Goal: Task Accomplishment & Management: Manage account settings

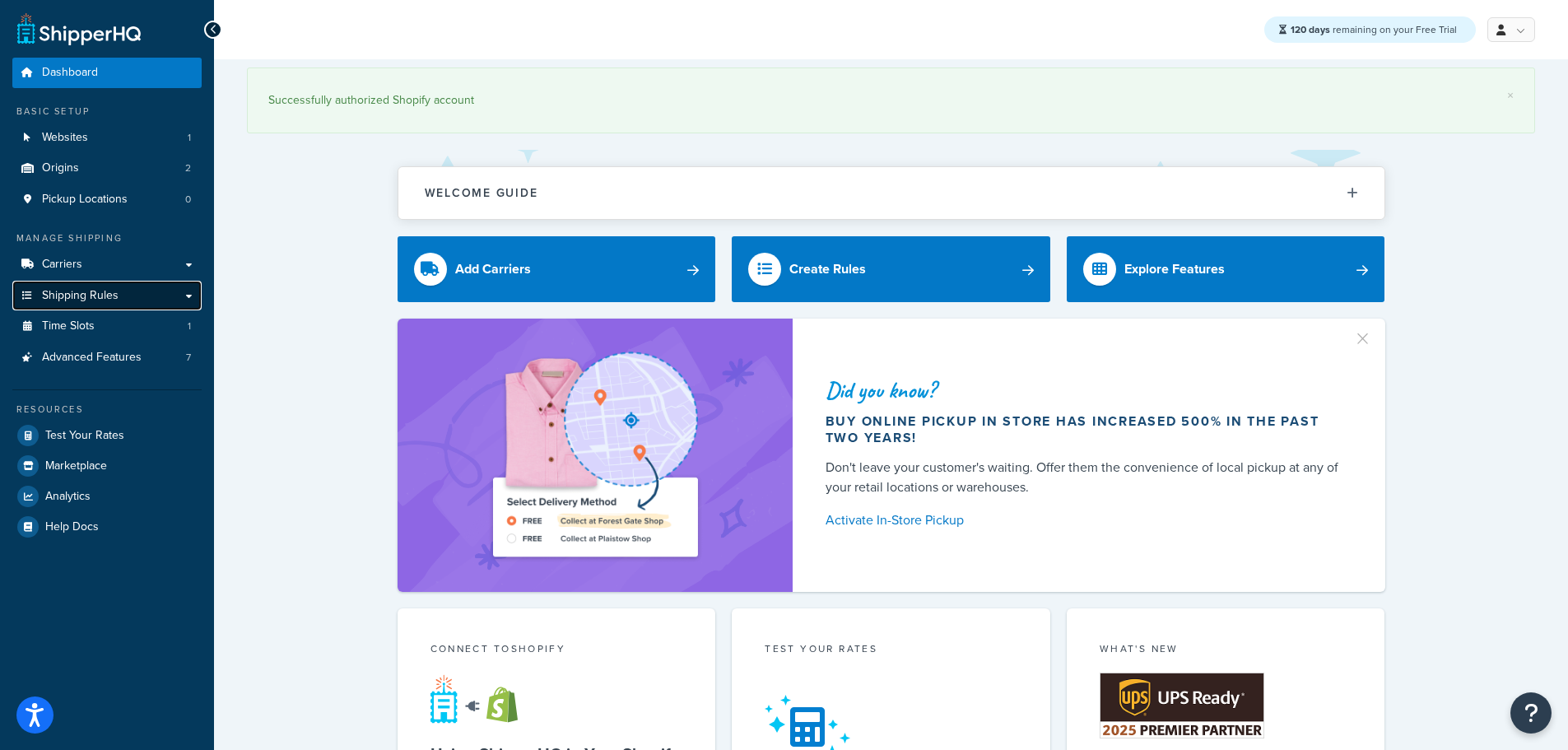
click at [94, 294] on span "Shipping Rules" at bounding box center [80, 296] width 77 height 14
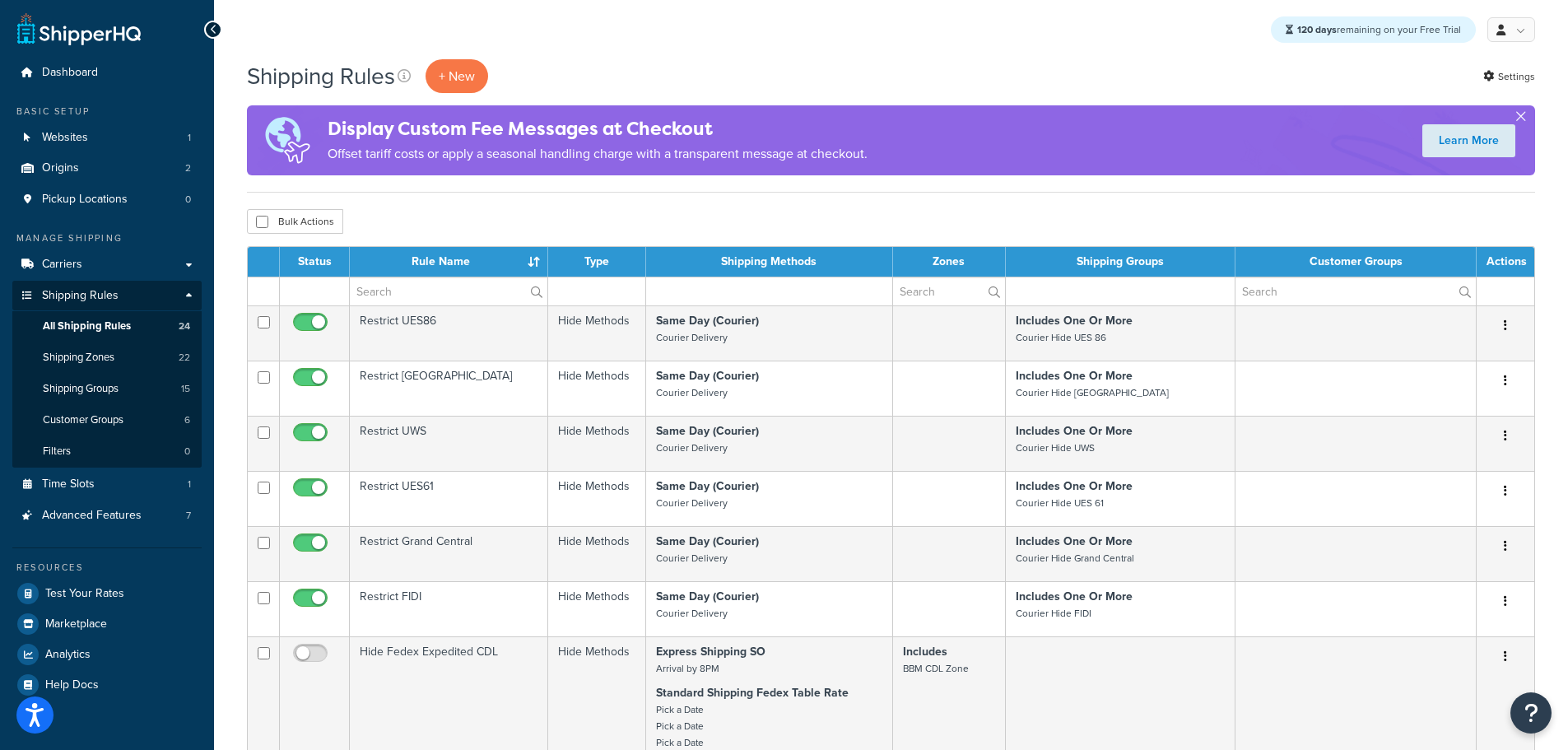
click at [1522, 118] on button "button" at bounding box center [1521, 120] width 4 height 4
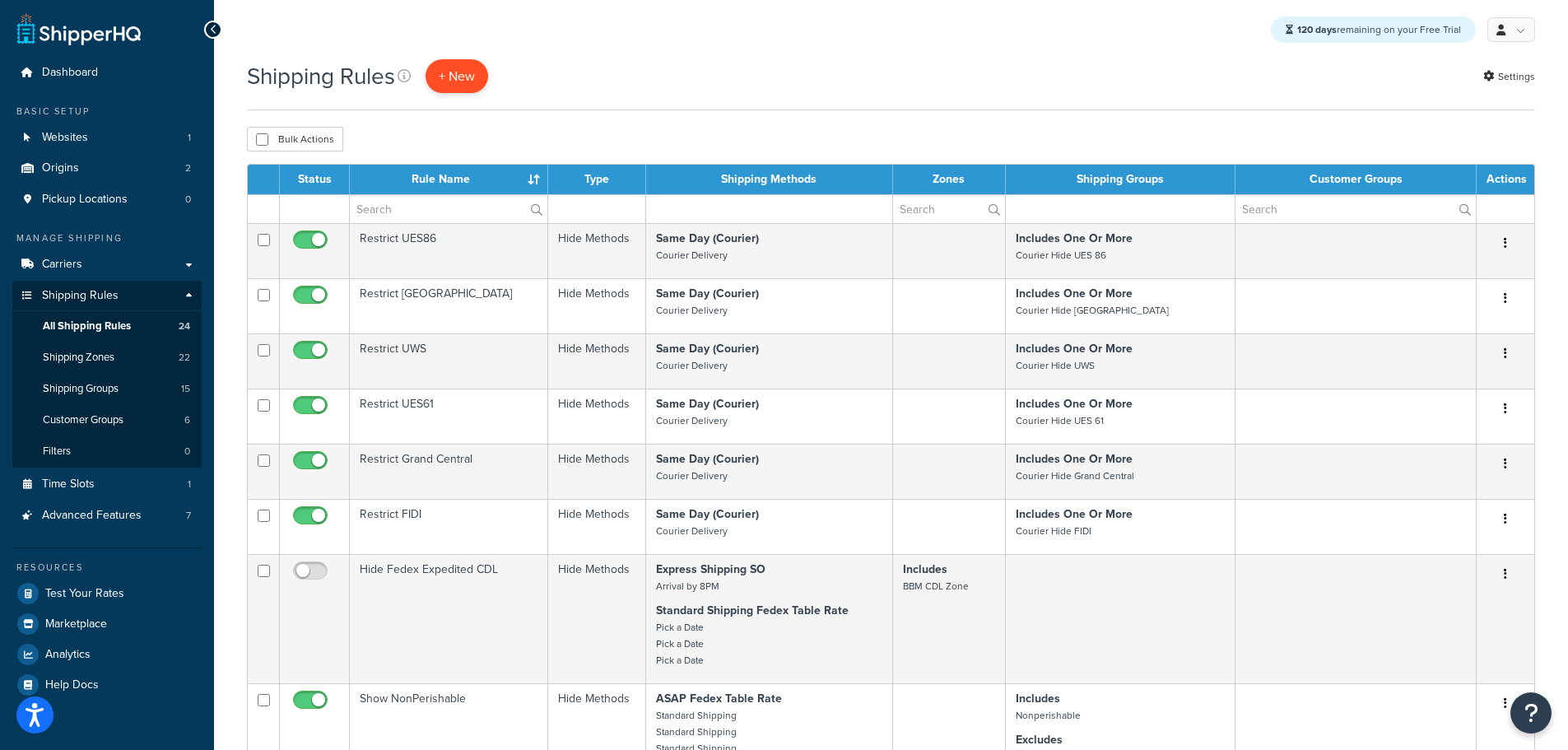
click at [451, 89] on p "+ New" at bounding box center [456, 76] width 62 height 34
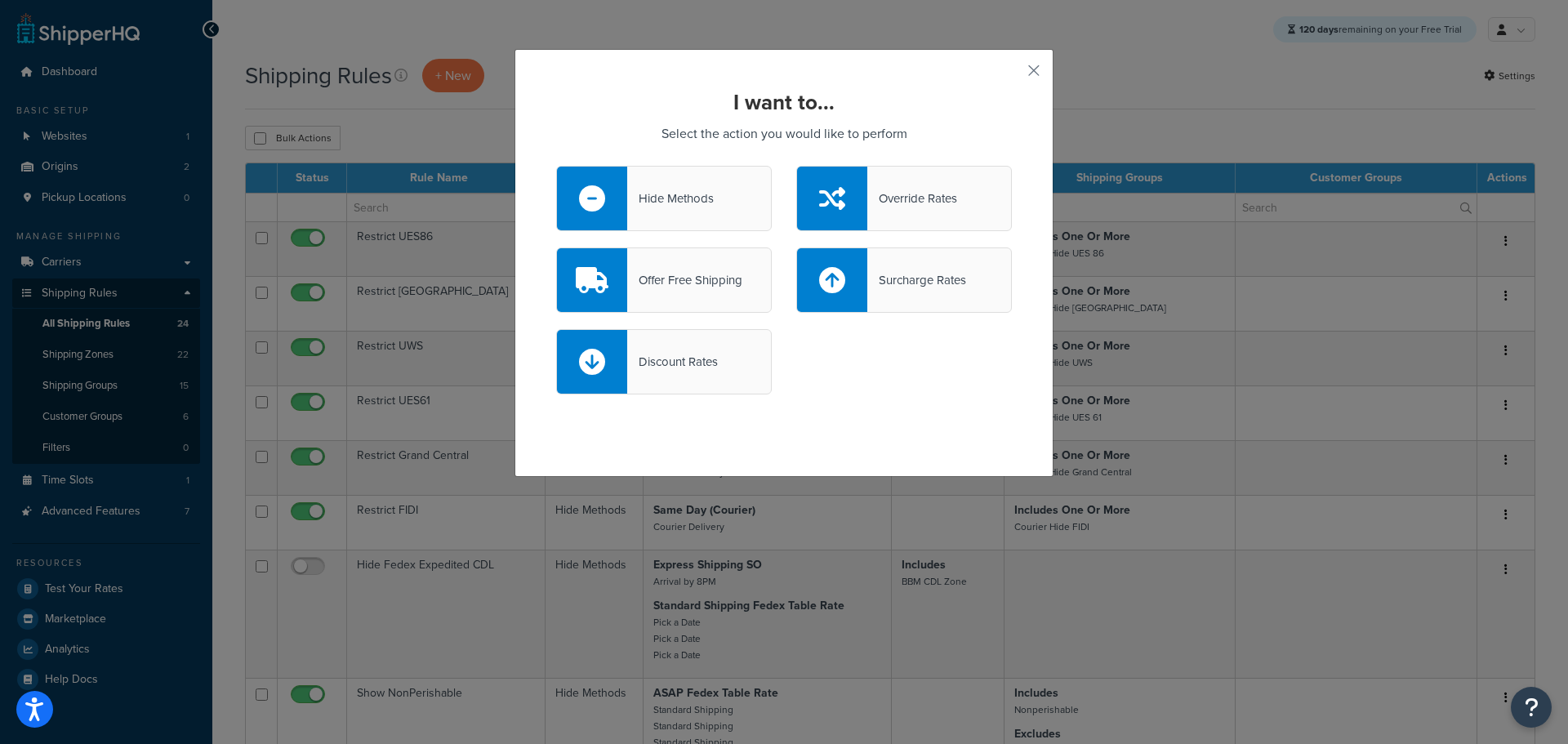
click at [684, 288] on div "Offer Free Shipping" at bounding box center [684, 281] width 115 height 23
click at [0, 0] on input "Offer Free Shipping" at bounding box center [0, 0] width 0 height 0
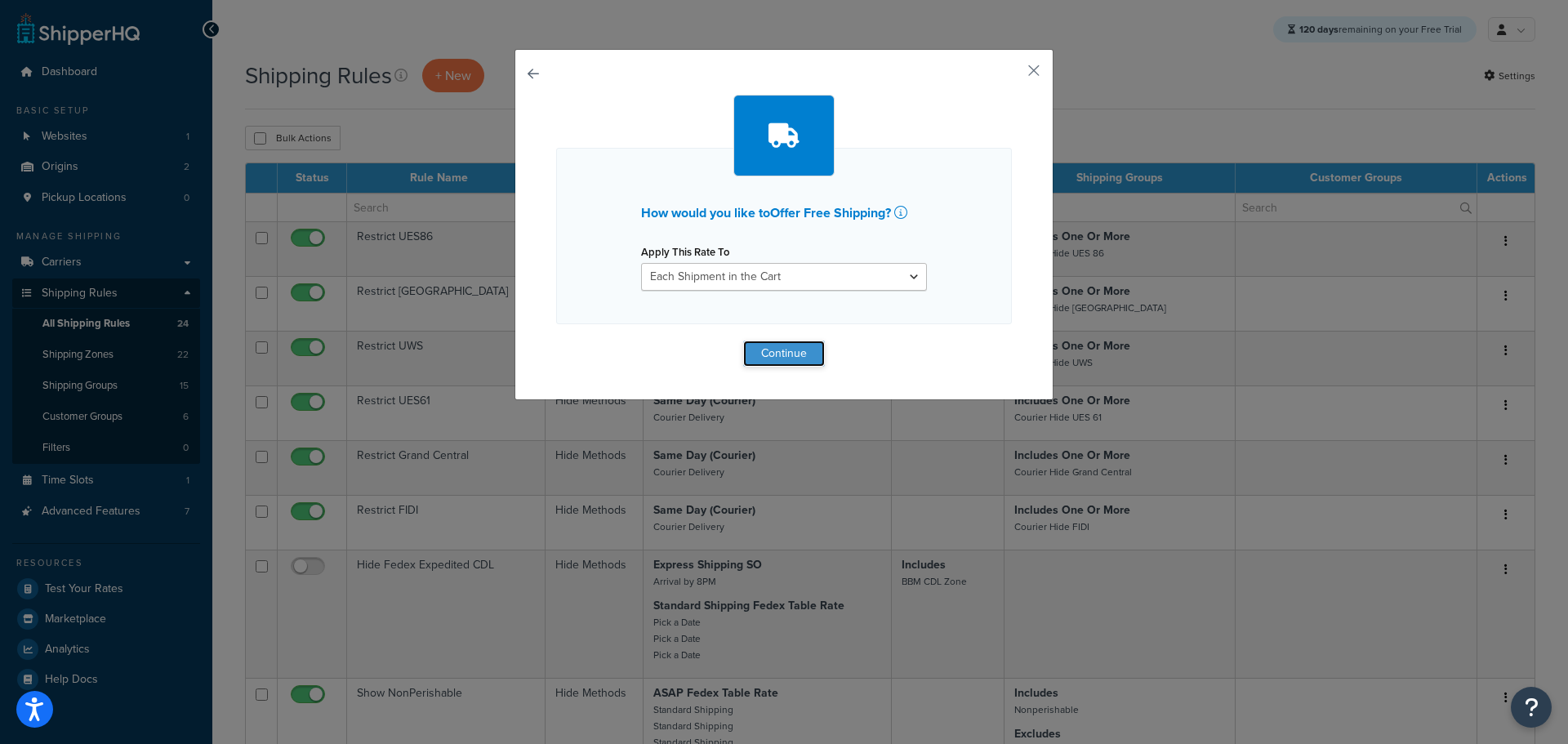
click at [761, 363] on button "Continue" at bounding box center [784, 353] width 81 height 26
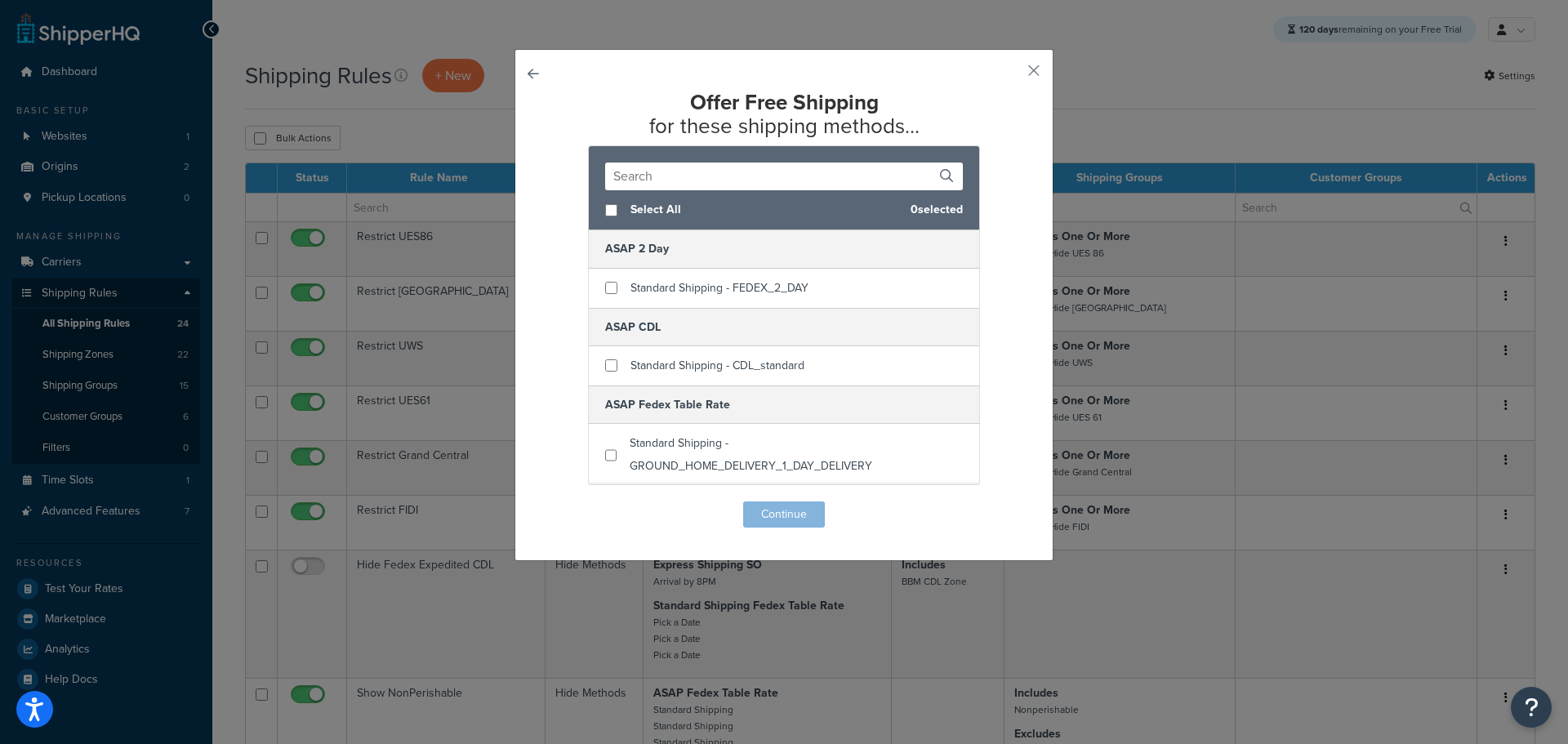
click at [631, 217] on span "Select All" at bounding box center [764, 210] width 267 height 23
checkbox input "true"
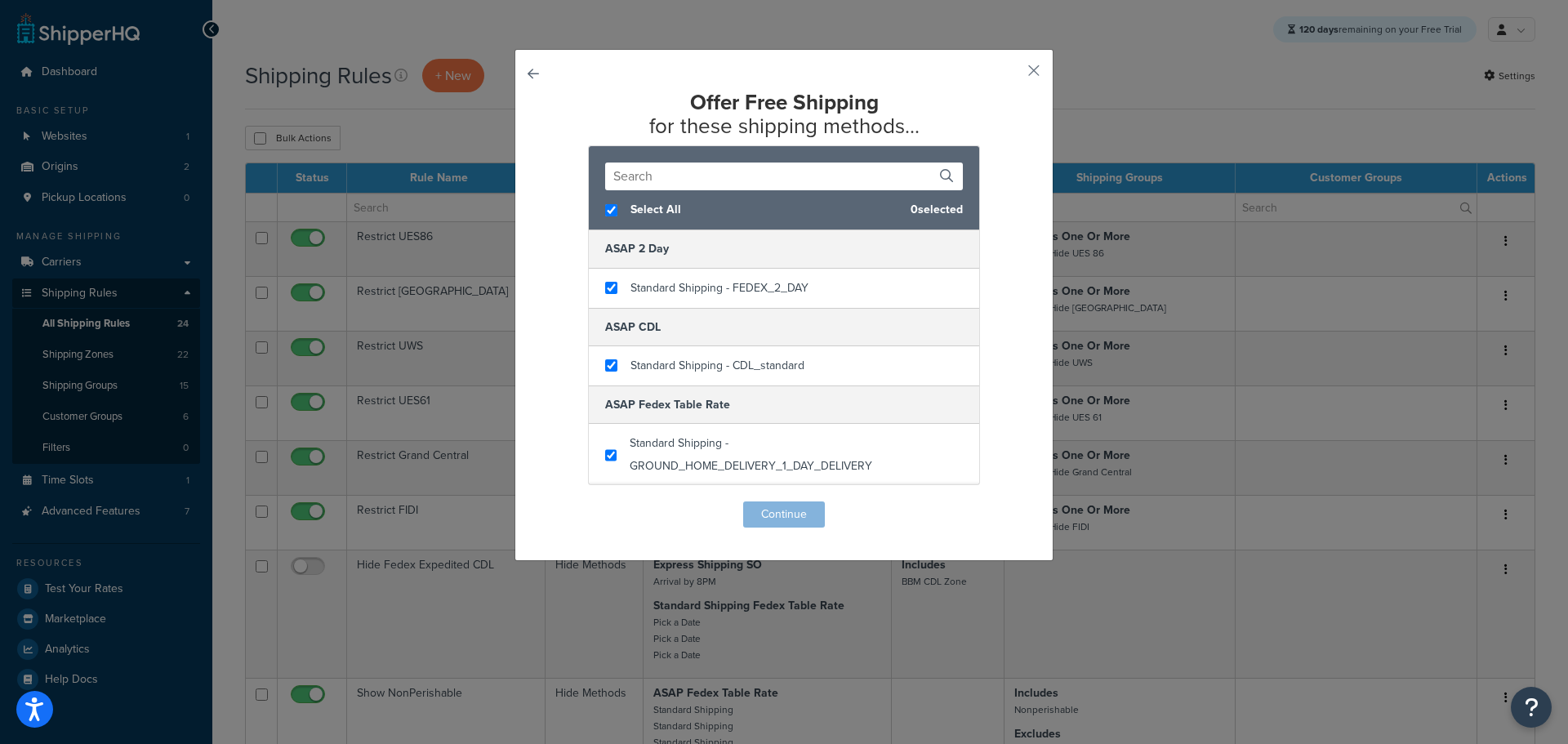
checkbox input "true"
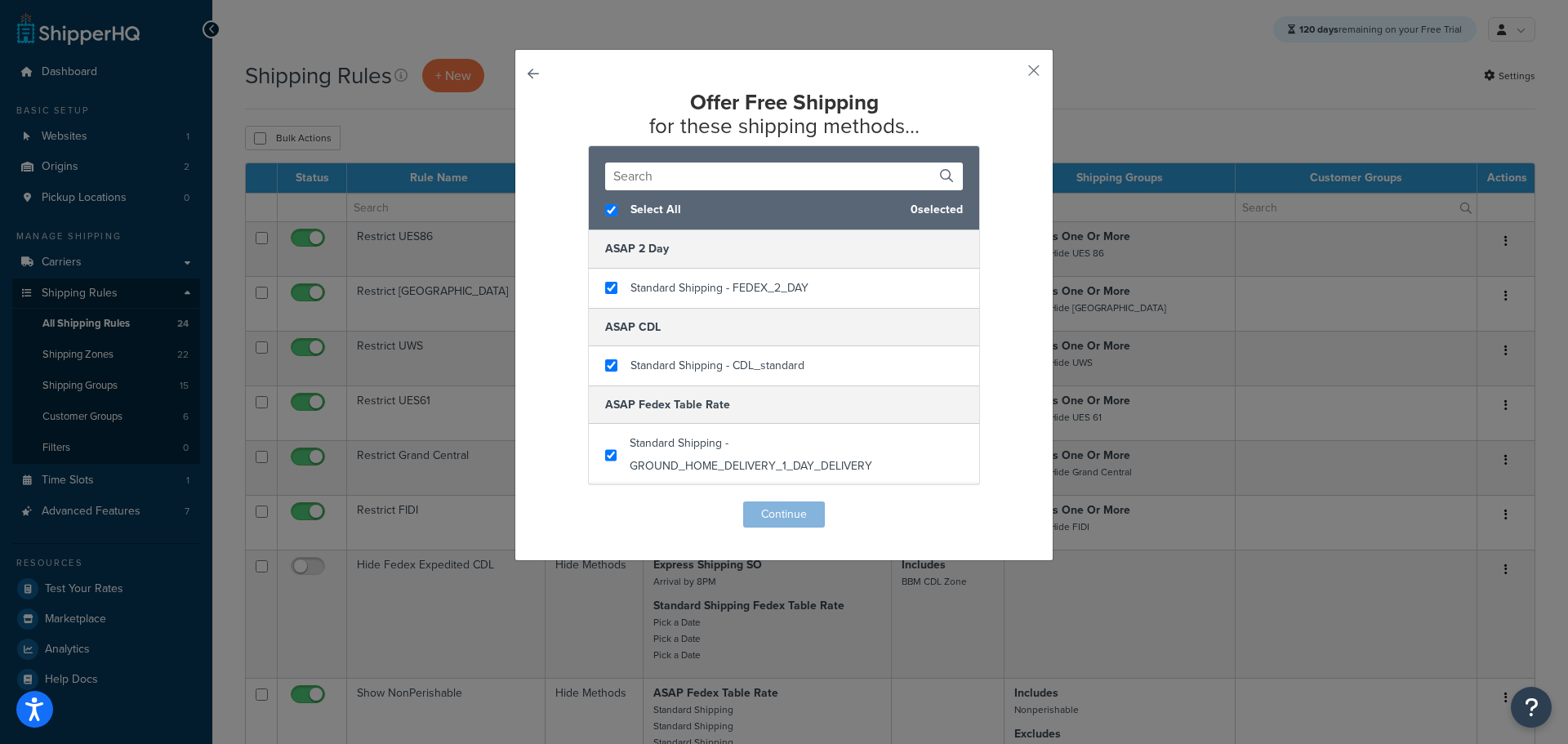
checkbox input "true"
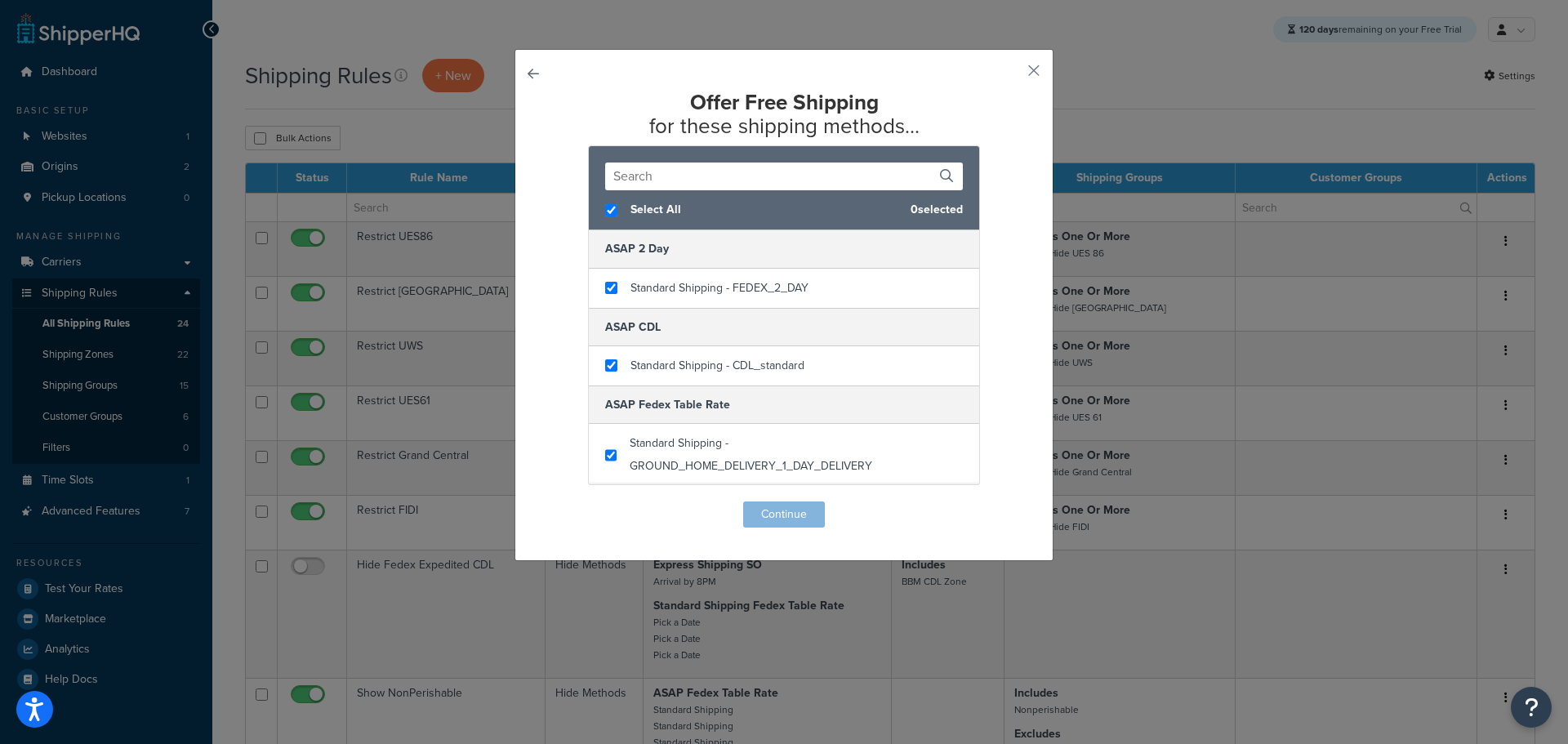
checkbox input "true"
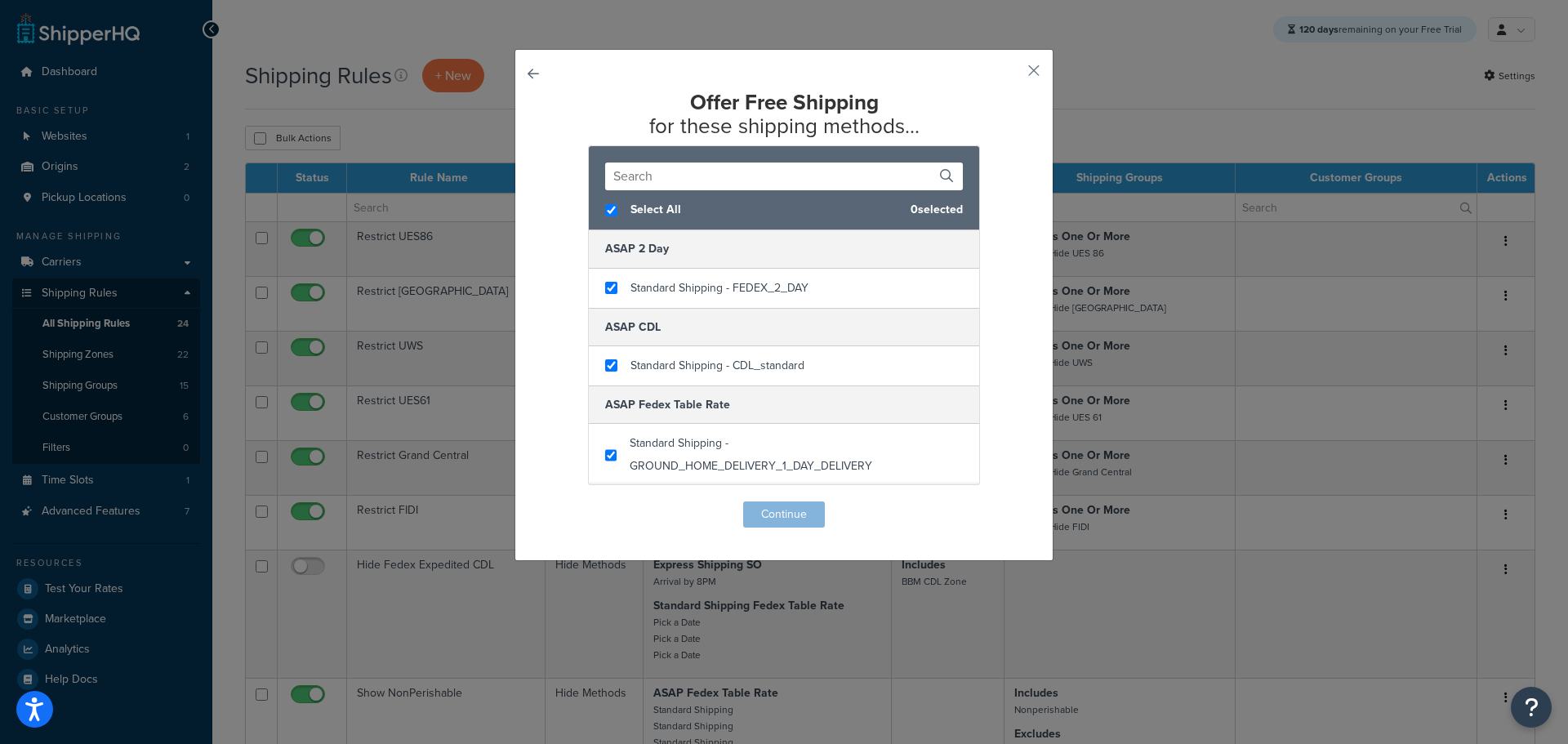
checkbox input "true"
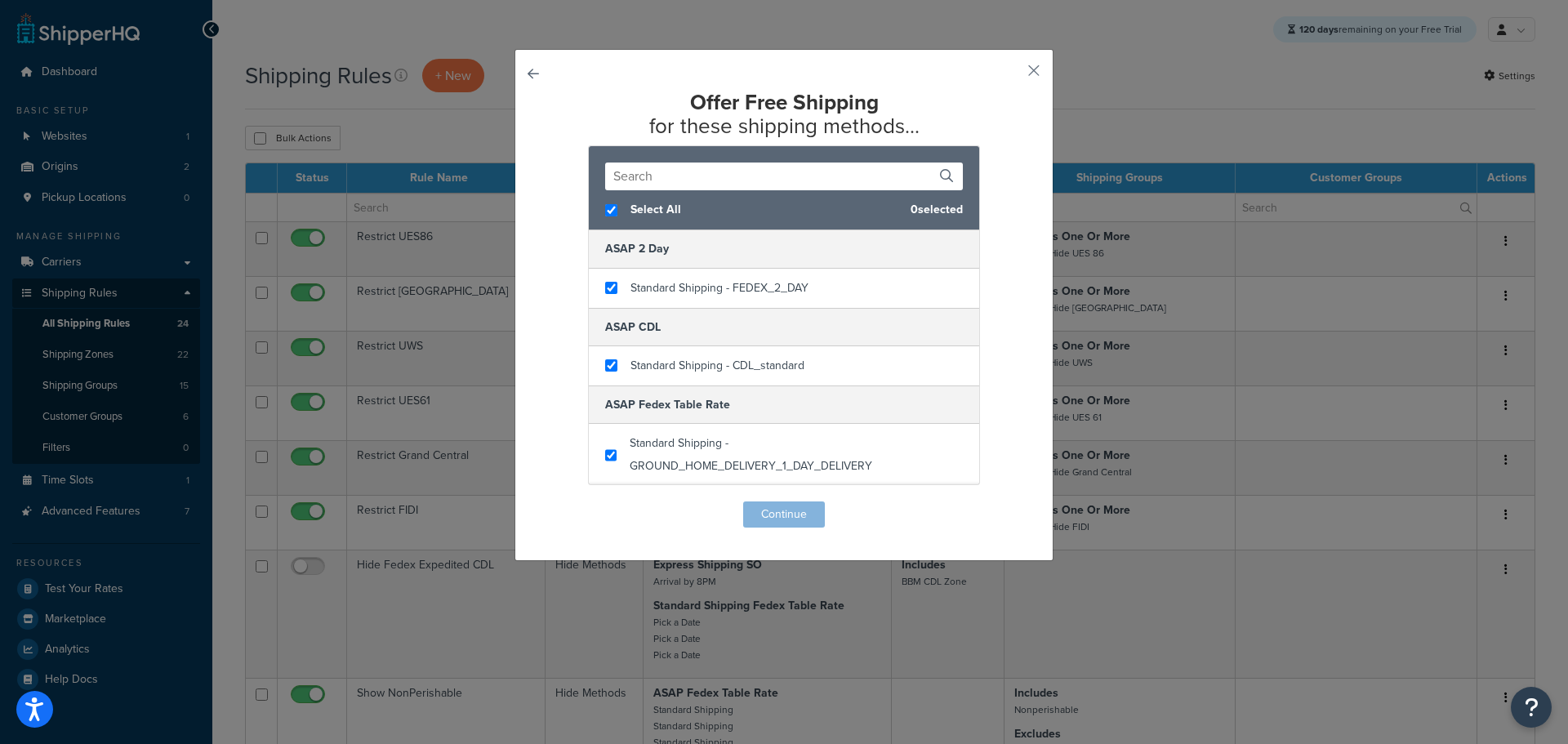
checkbox input "true"
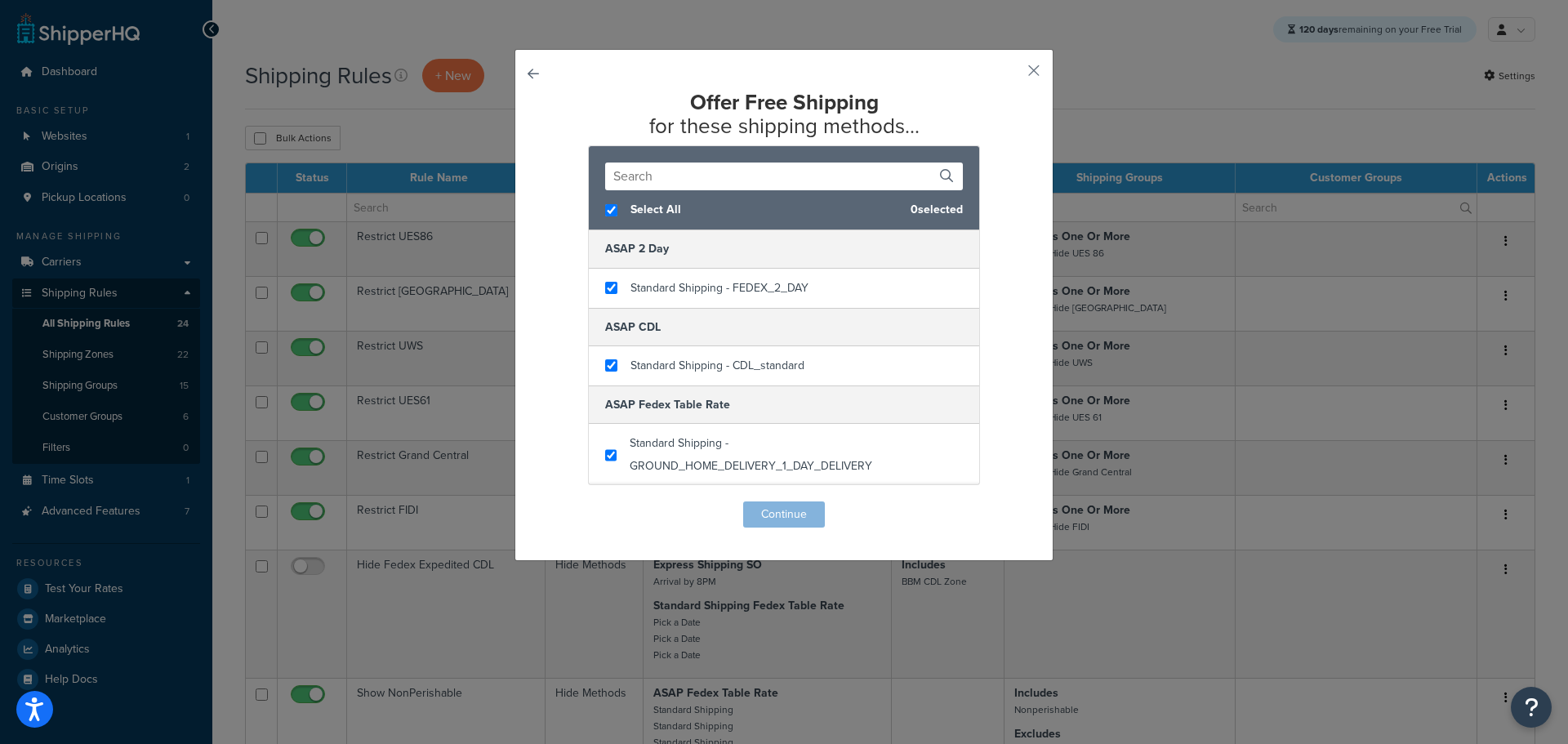
checkbox input "true"
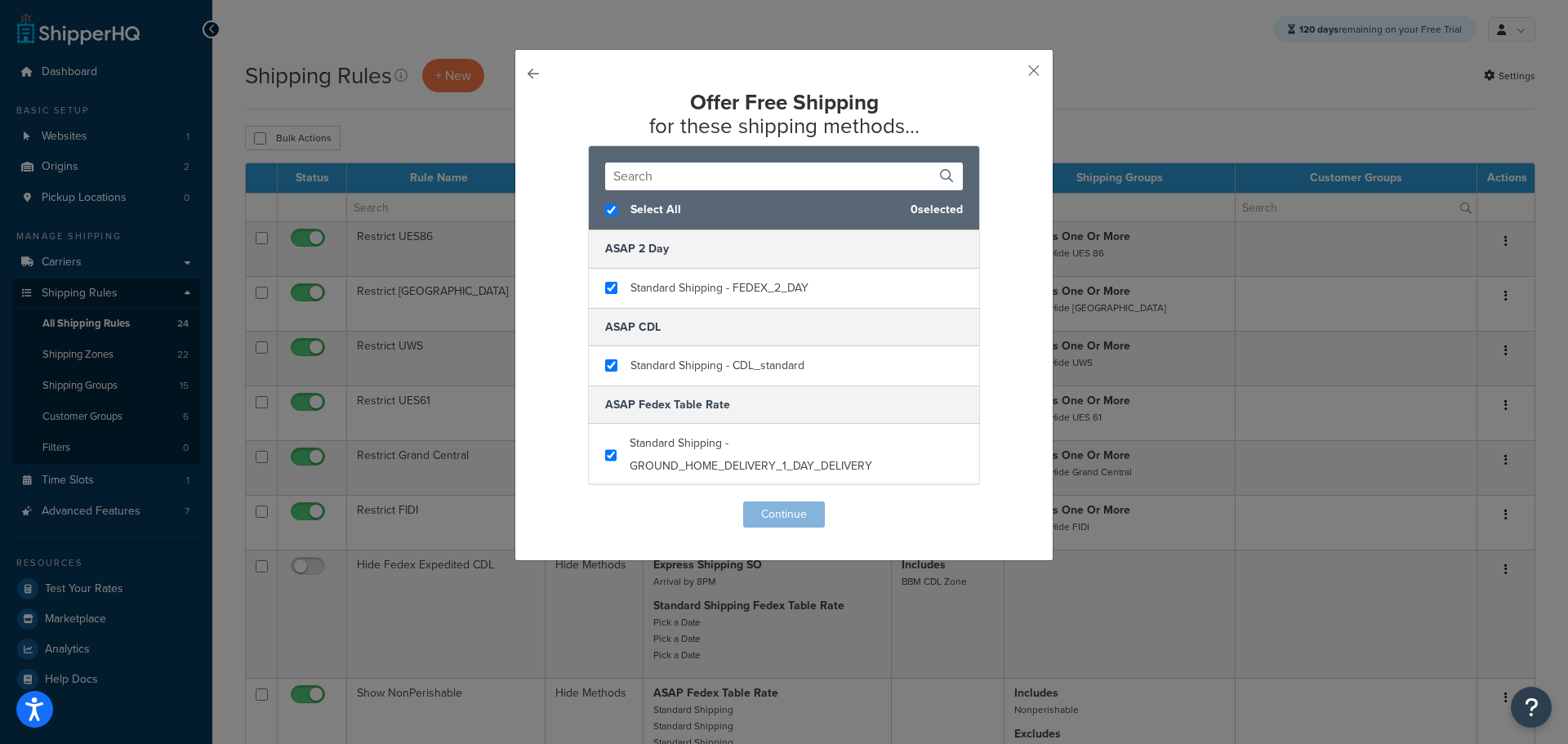
checkbox input "true"
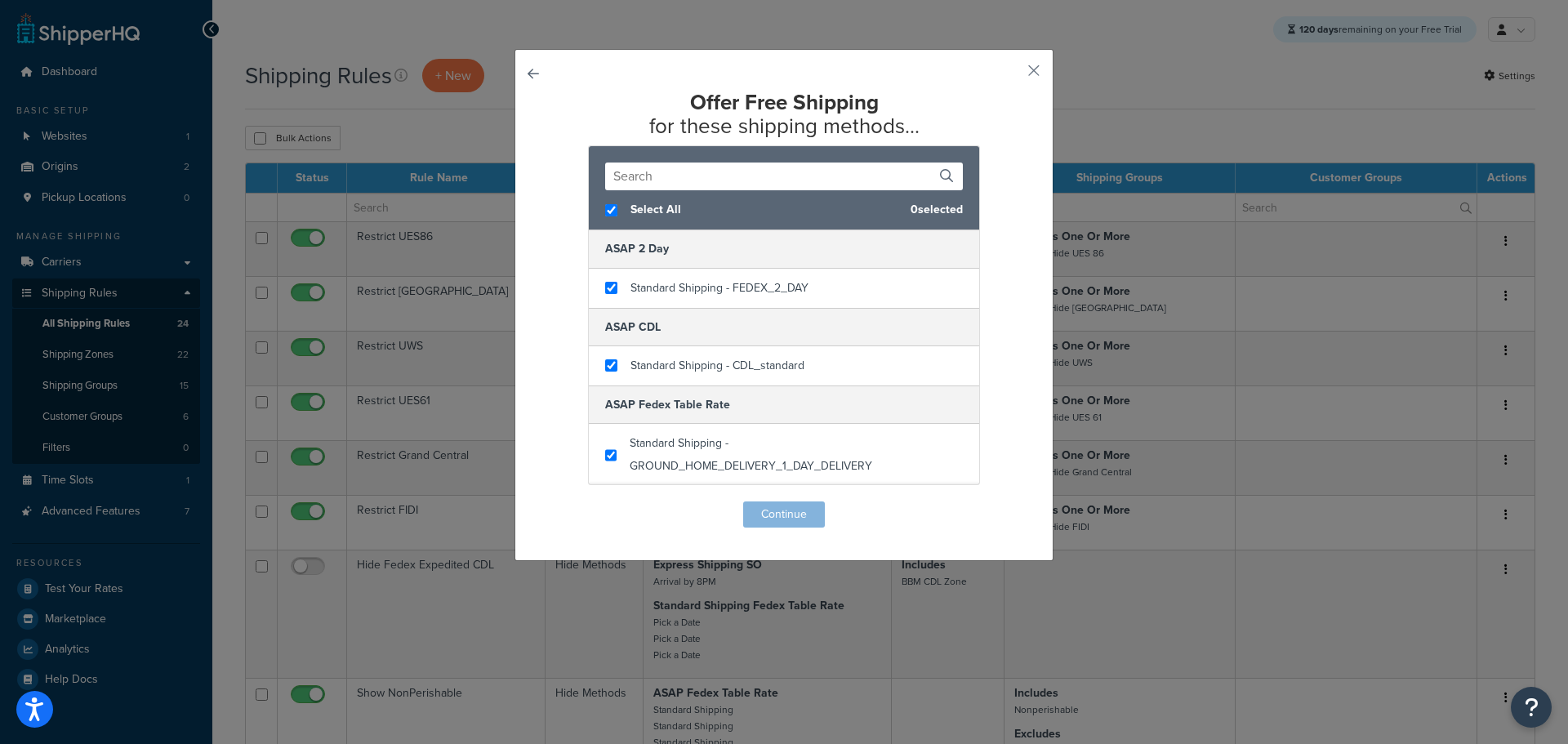
checkbox input "true"
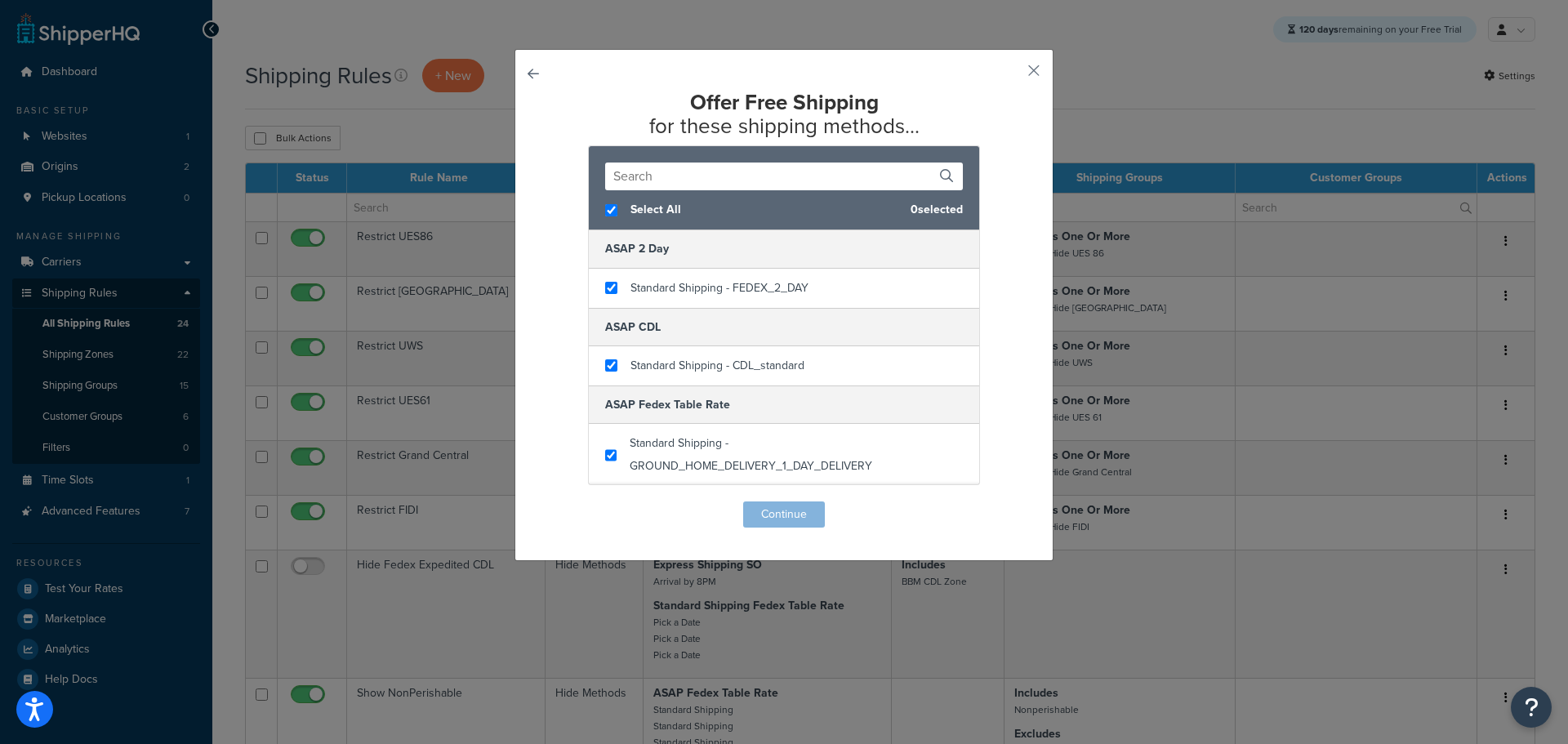
checkbox input "true"
click at [794, 514] on button "Continue" at bounding box center [784, 514] width 81 height 26
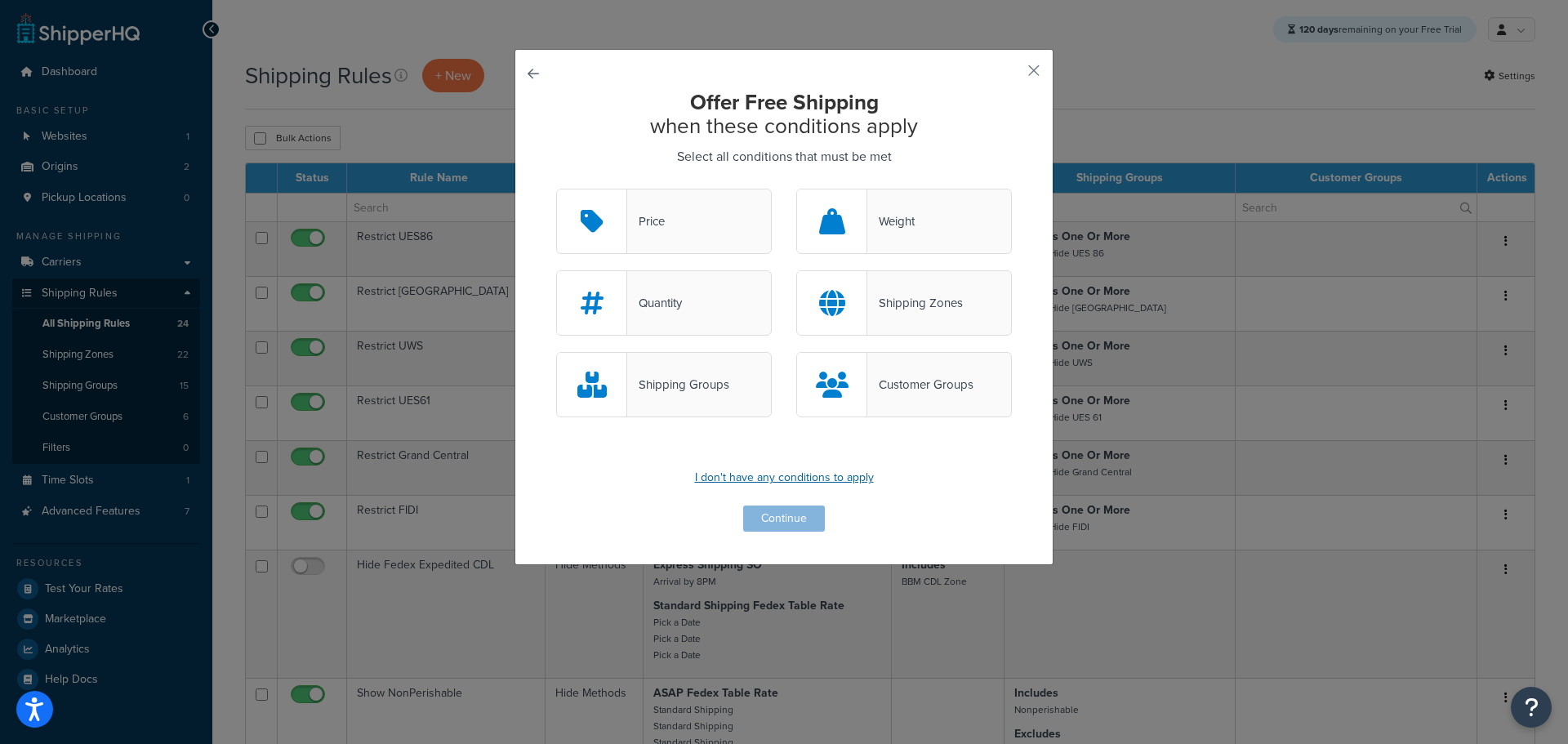
click at [775, 482] on p "I don't have any conditions to apply" at bounding box center [784, 478] width 456 height 23
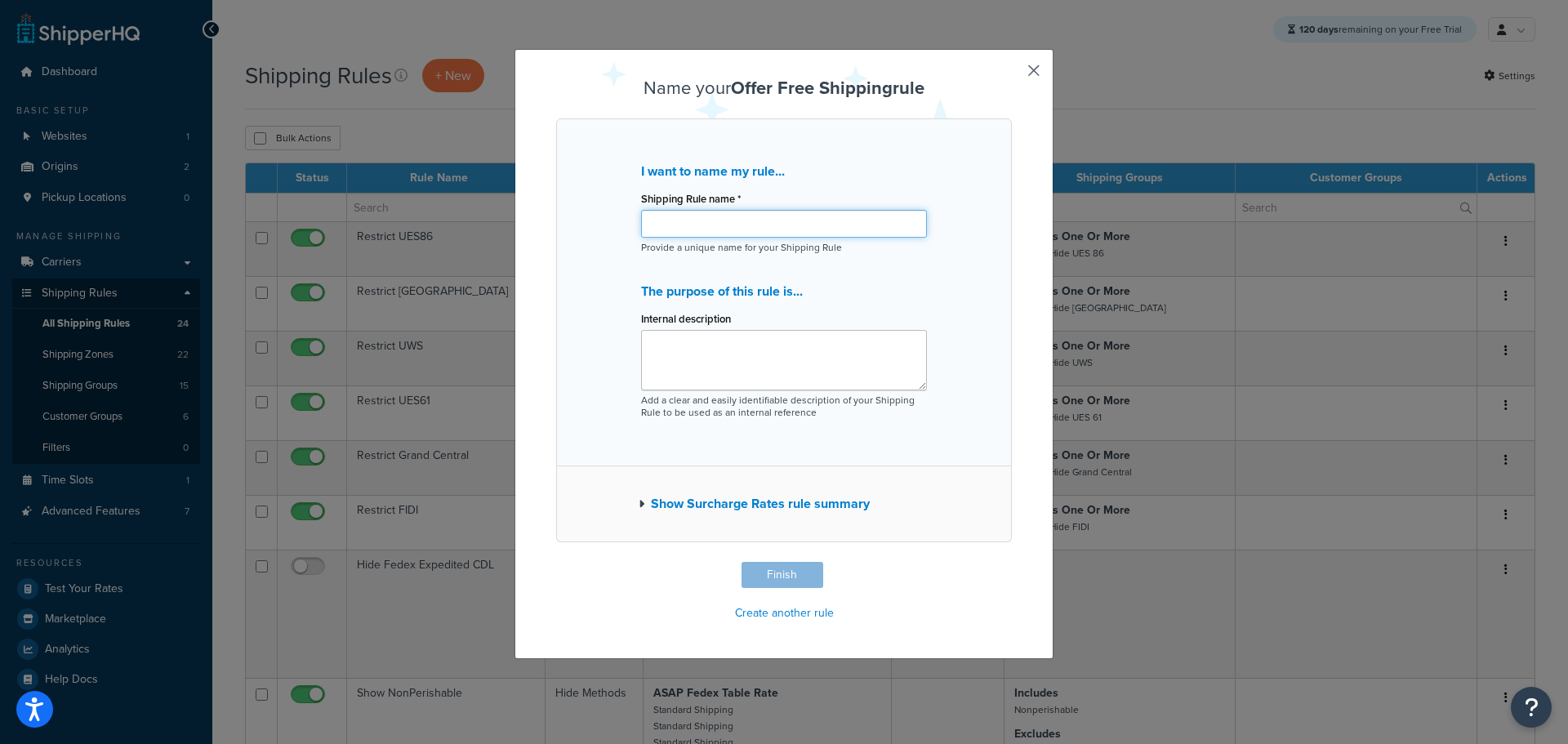
click at [705, 235] on input "Shipping Rule name *" at bounding box center [784, 223] width 285 height 28
type input "Test JDL"
click at [791, 574] on button "Finish" at bounding box center [783, 575] width 81 height 26
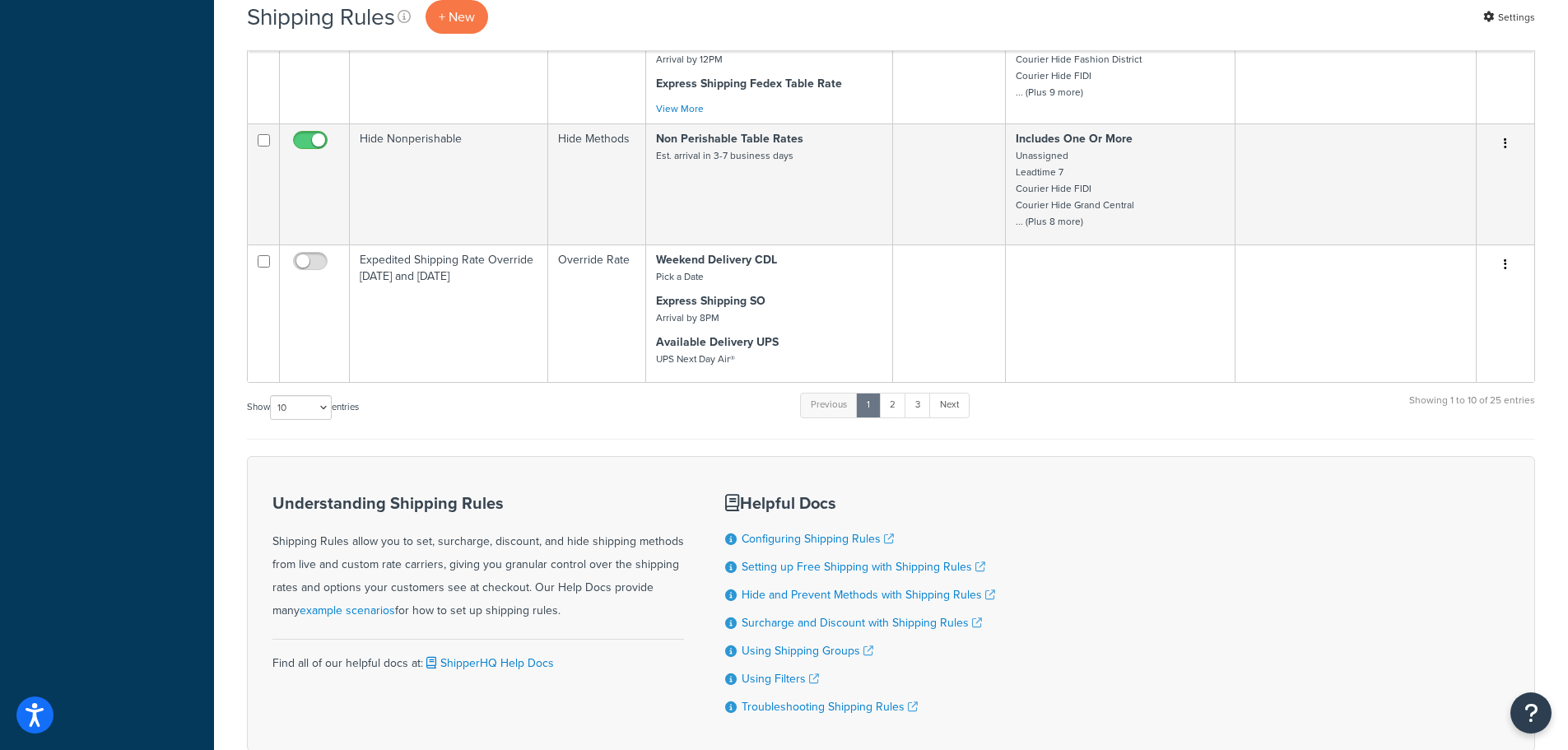
scroll to position [837, 0]
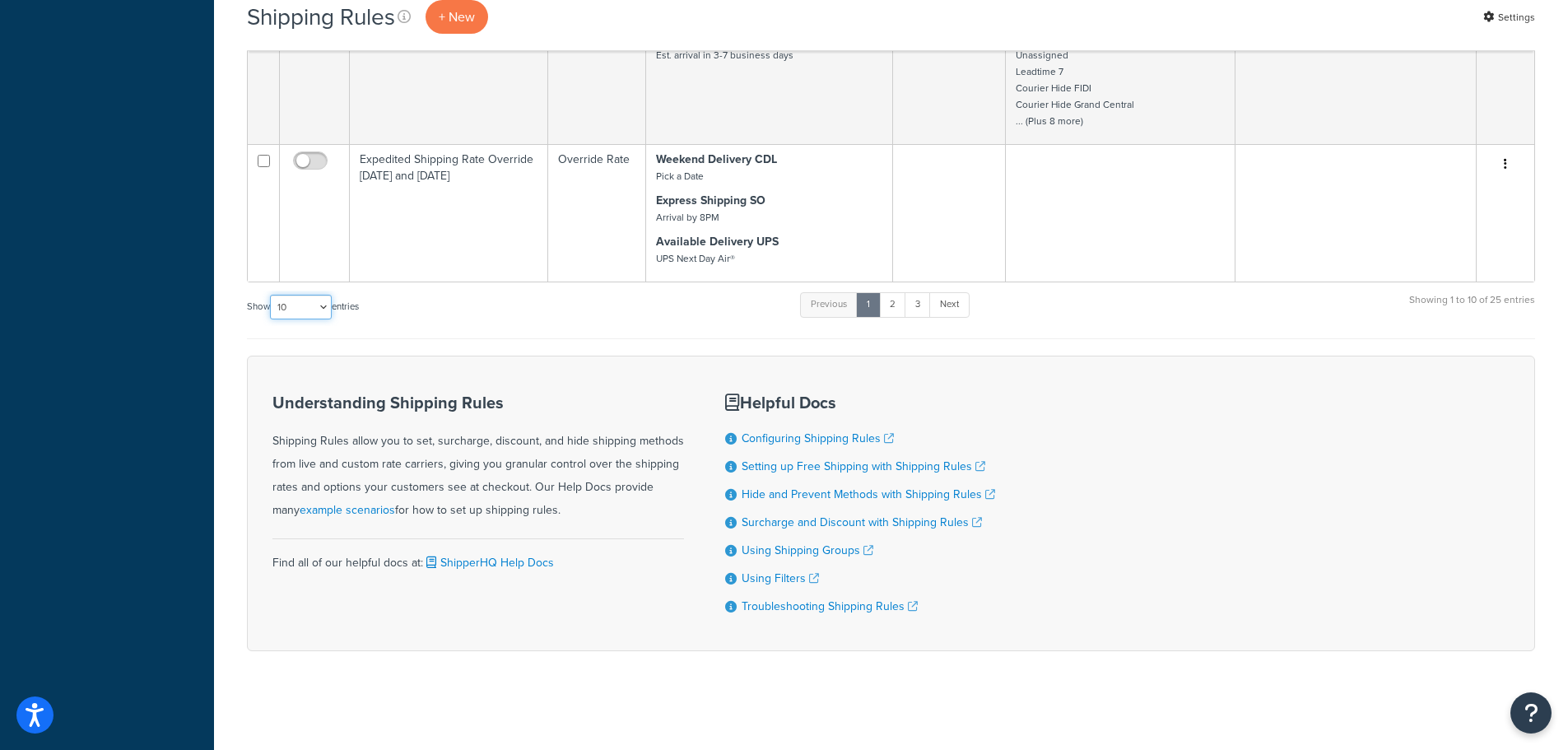
click at [309, 296] on select "10 15 25 50 100 1000" at bounding box center [300, 306] width 61 height 24
select select "25"
click at [272, 295] on select "10 15 25 50 100 1000" at bounding box center [300, 306] width 61 height 24
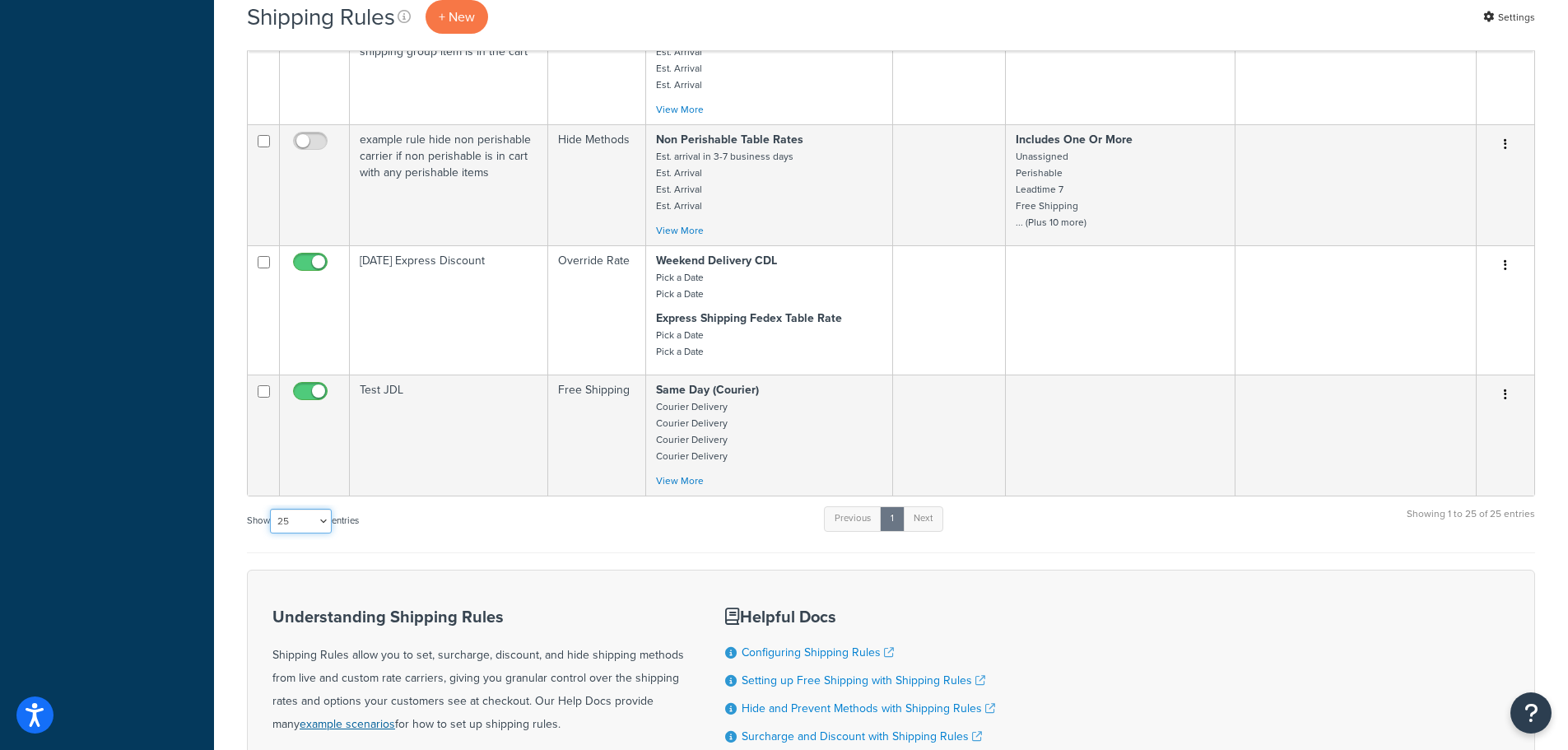
scroll to position [2364, 0]
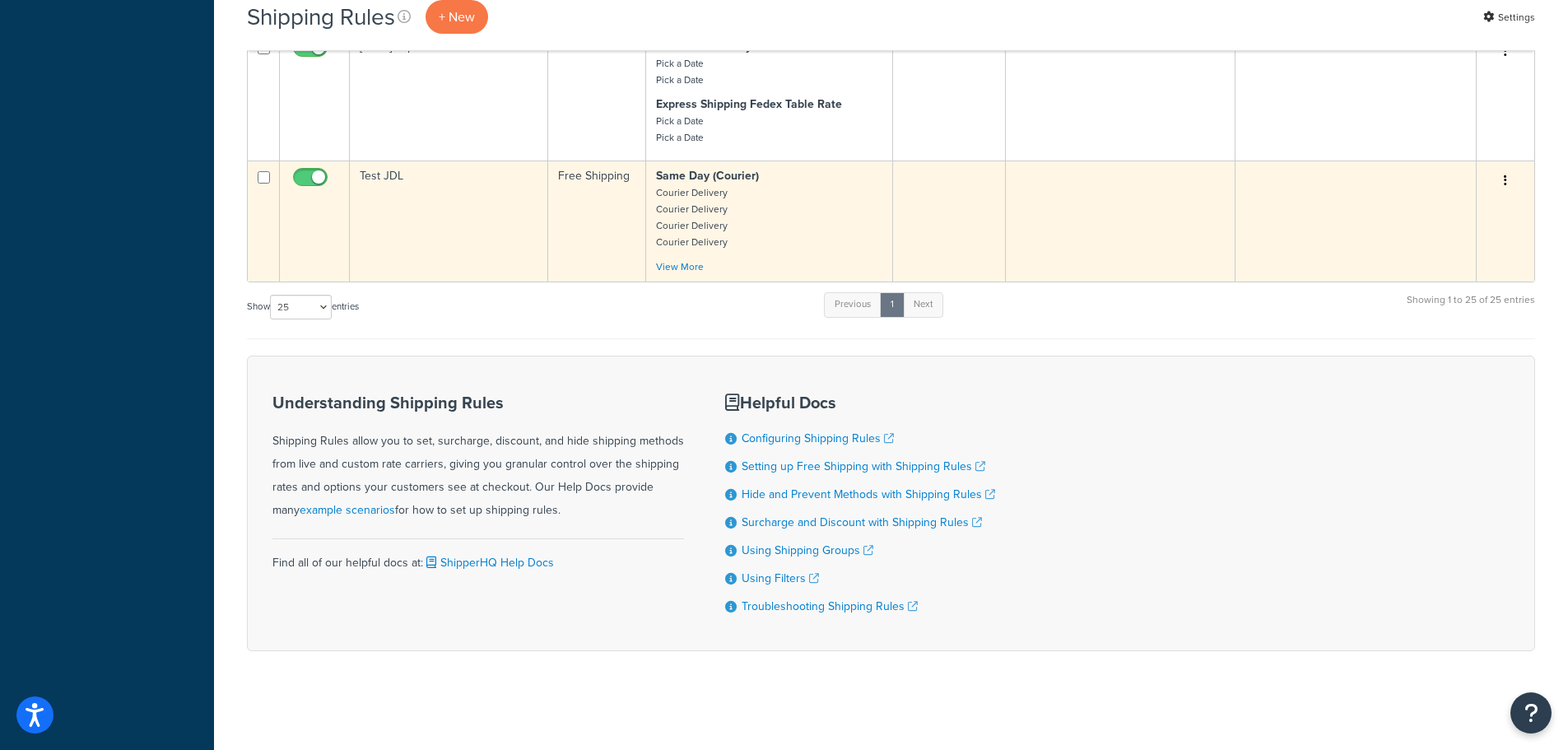
click at [392, 174] on td "Test JDL" at bounding box center [449, 221] width 198 height 121
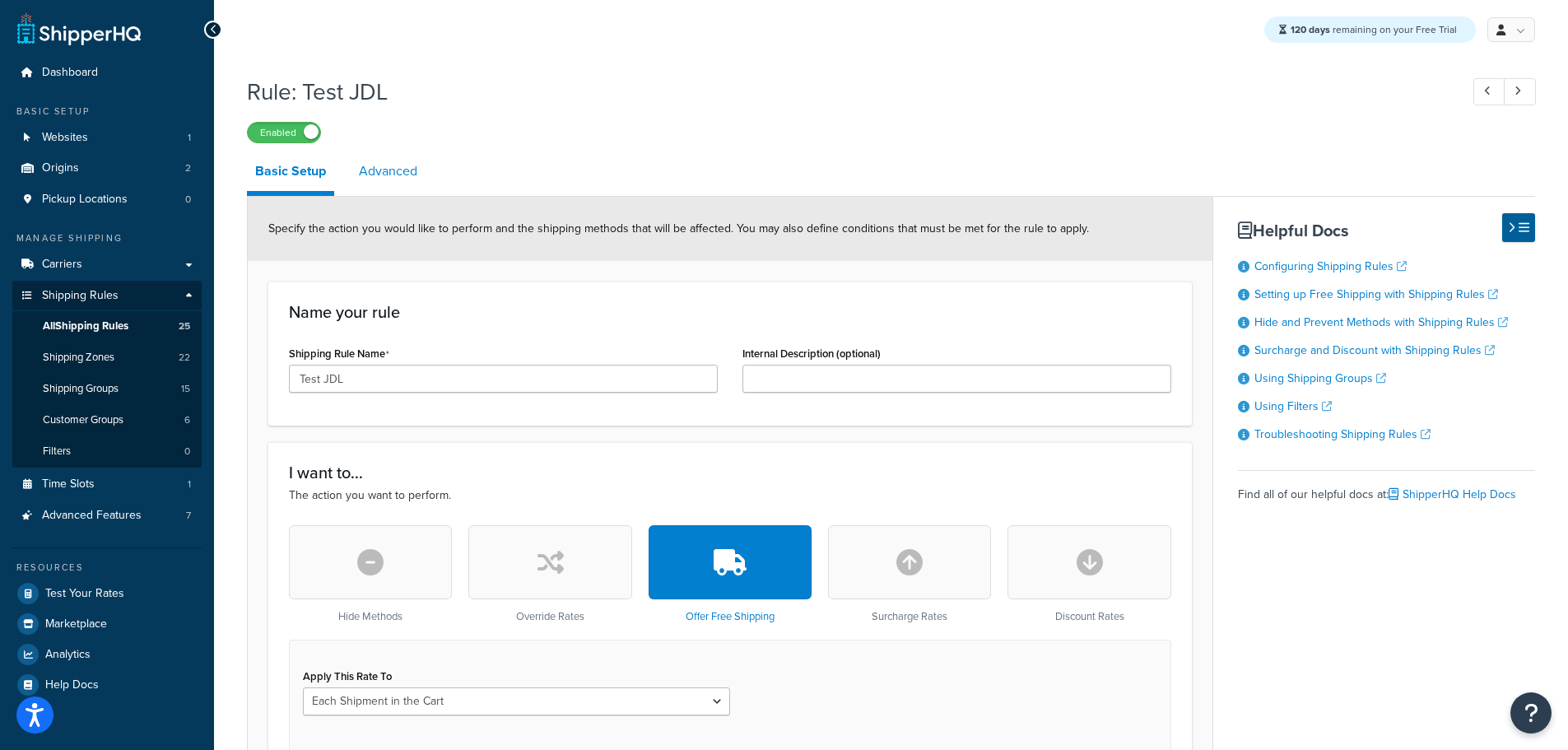
click at [380, 168] on link "Advanced" at bounding box center [388, 171] width 75 height 40
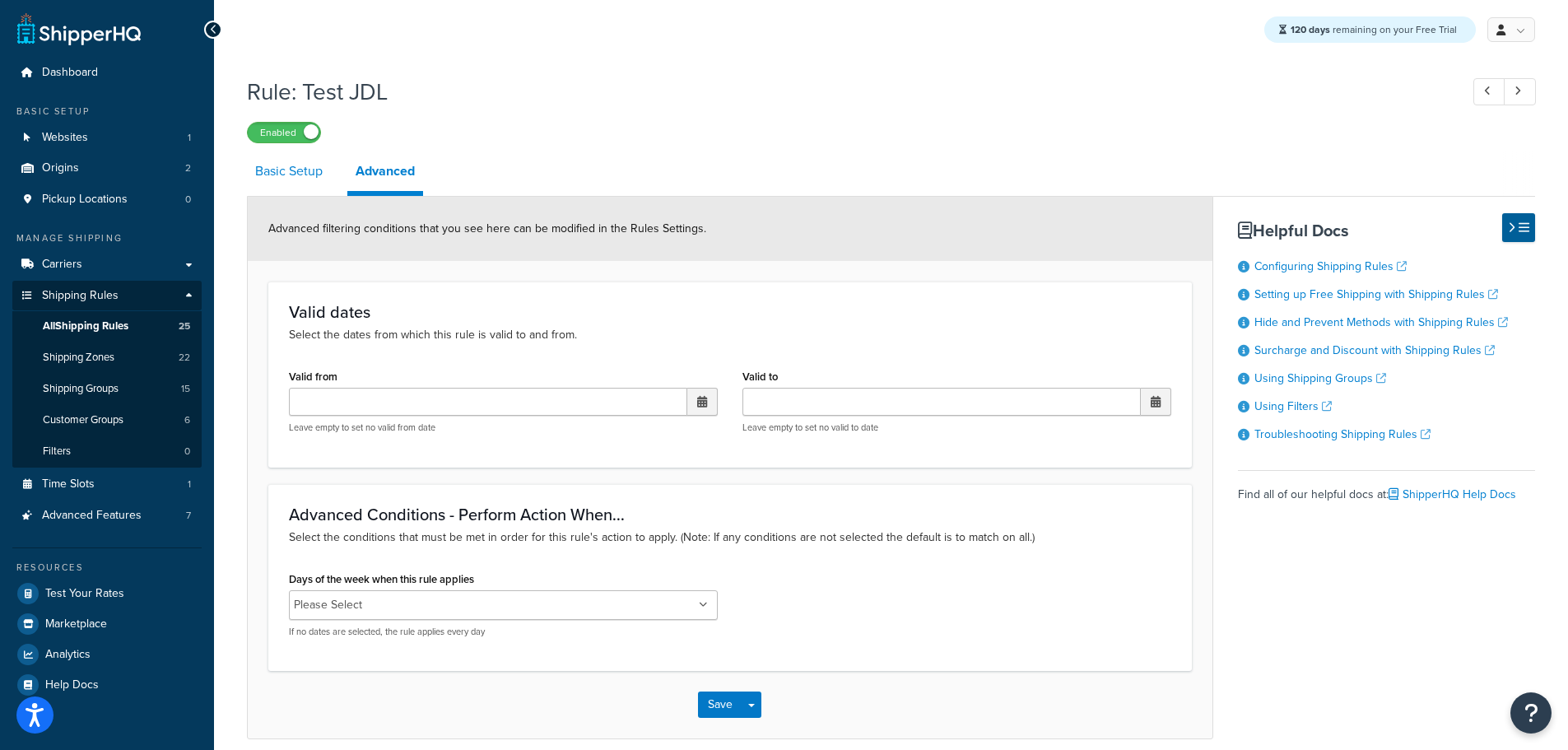
click at [294, 184] on link "Basic Setup" at bounding box center [289, 171] width 84 height 40
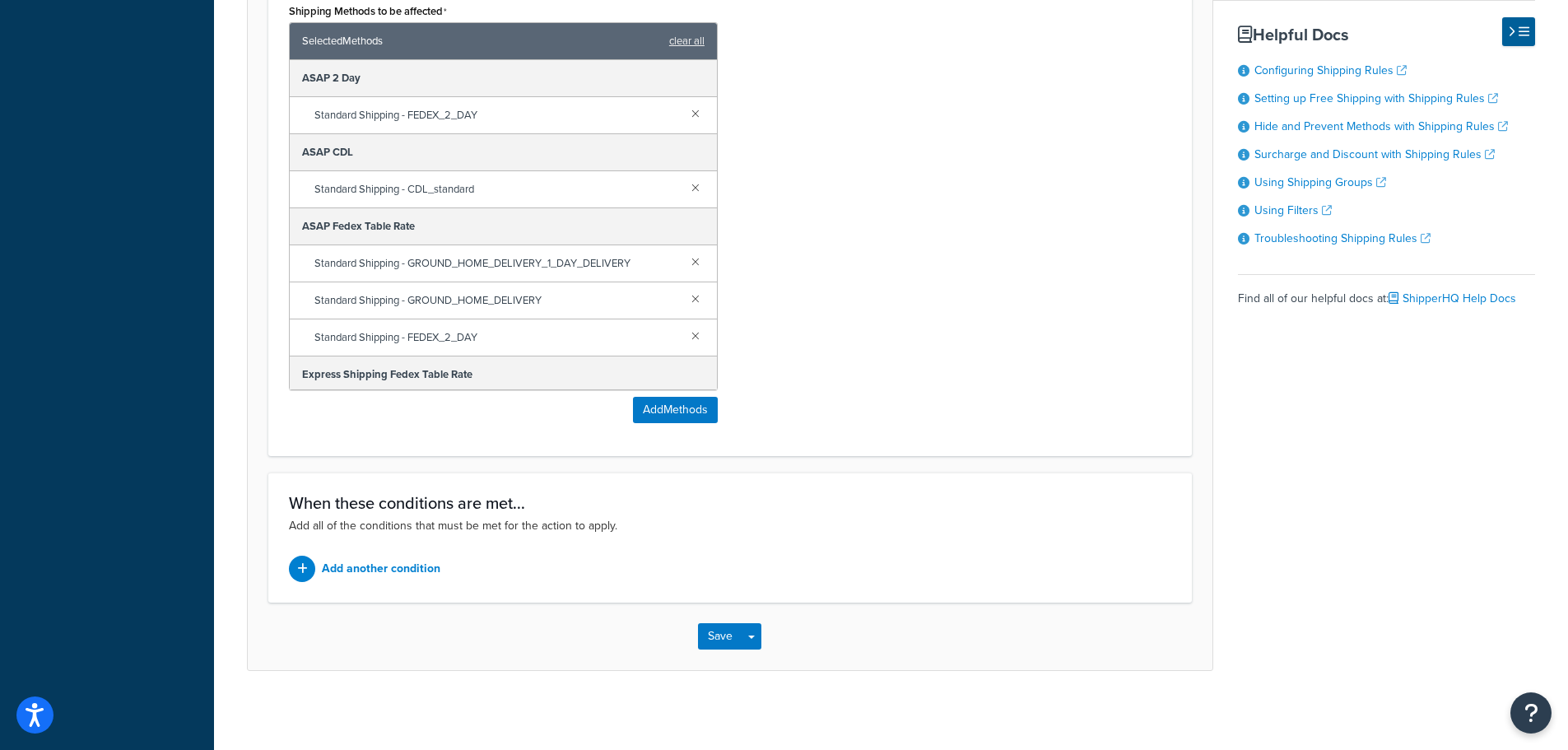
scroll to position [880, 0]
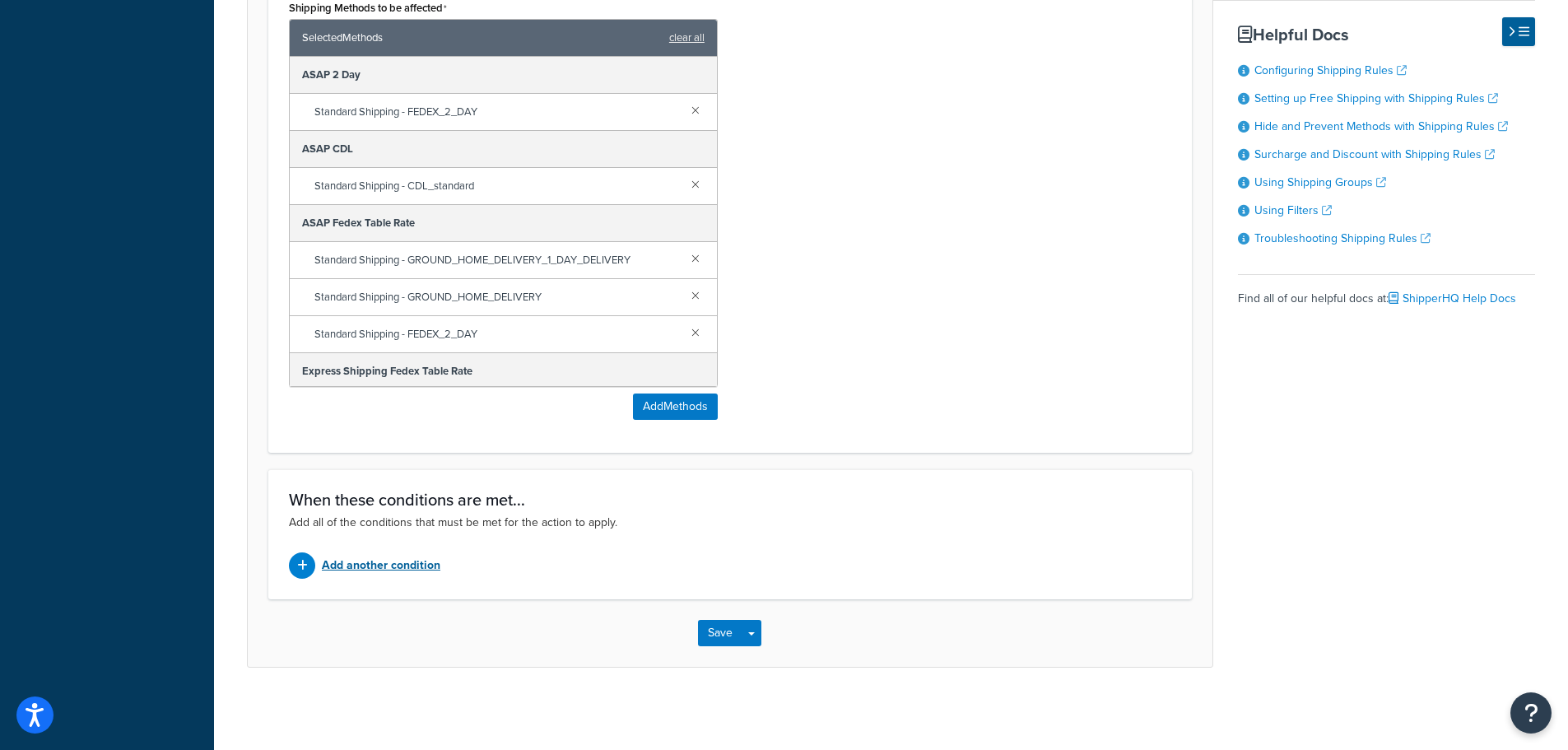
click at [378, 565] on p "Add another condition" at bounding box center [381, 566] width 119 height 23
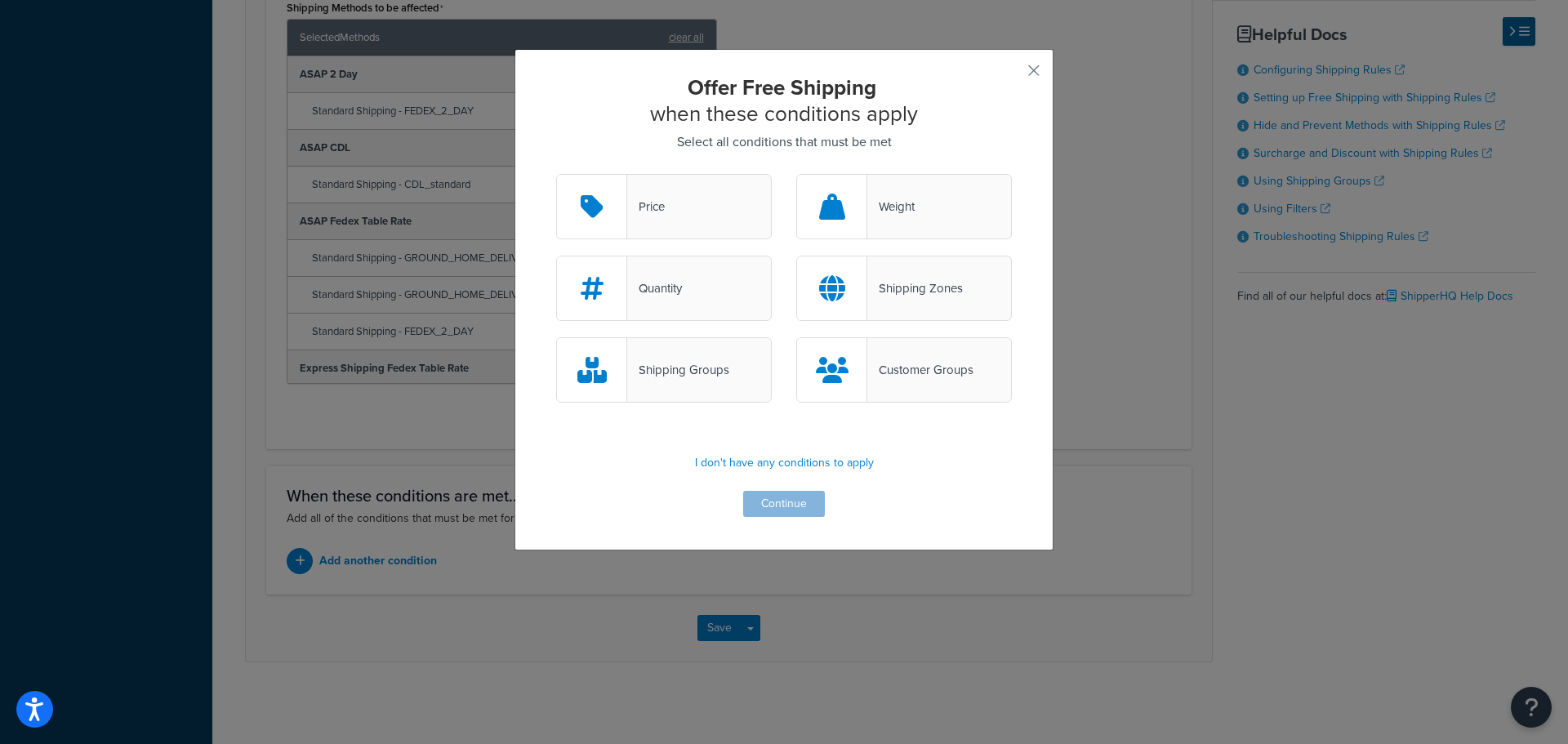
click at [666, 375] on div "Shipping Groups" at bounding box center [678, 371] width 103 height 23
click at [0, 0] on input "Shipping Groups" at bounding box center [0, 0] width 0 height 0
click at [762, 504] on button "Continue" at bounding box center [784, 503] width 81 height 26
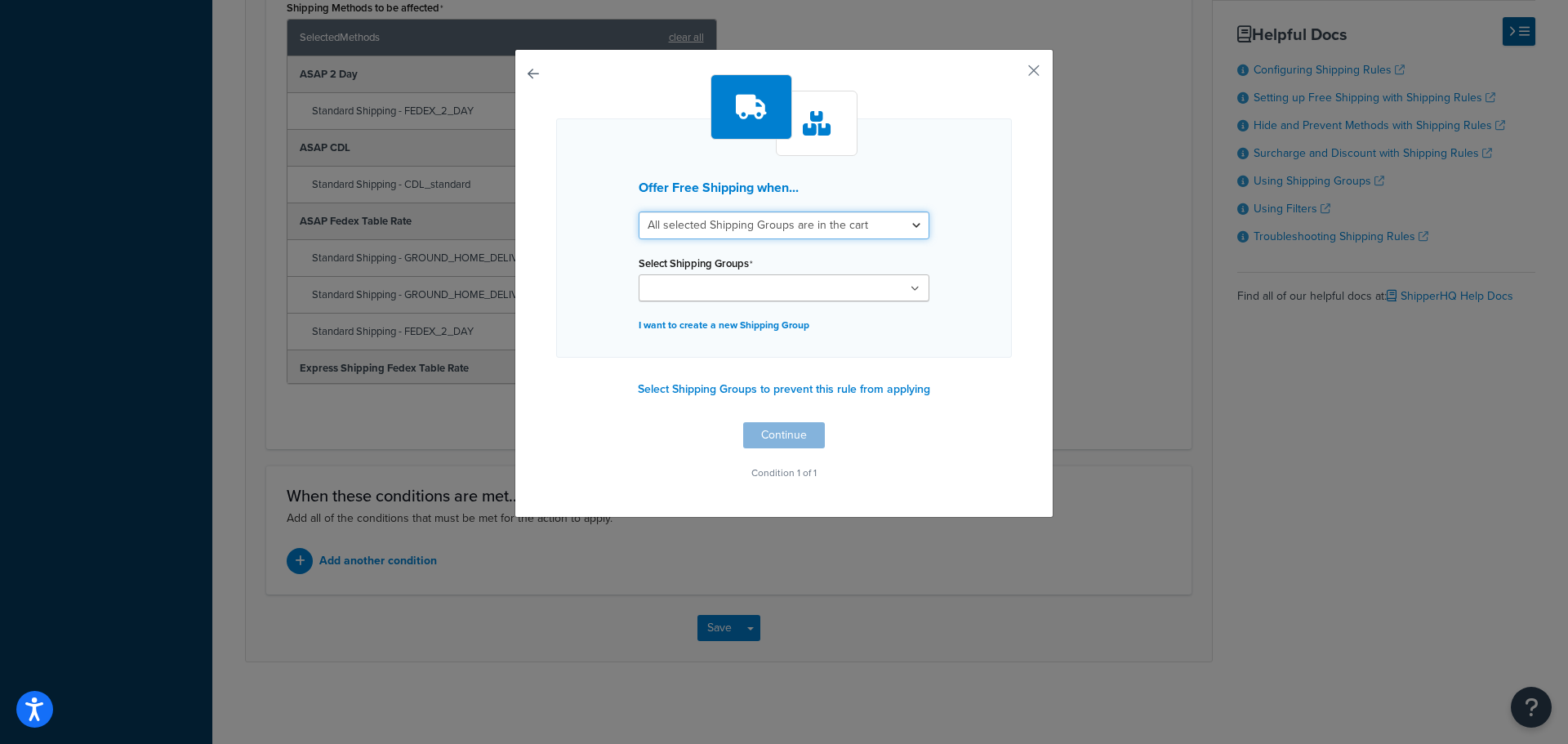
click at [730, 218] on select "All selected Shipping Groups are in the cart Any selected Shipping Groups are i…" at bounding box center [784, 225] width 291 height 28
select select "any"
click at [638, 212] on select "All selected Shipping Groups are in the cart Any selected Shipping Groups are i…" at bounding box center [784, 225] width 291 height 28
click at [1021, 71] on div "Offer Free Shipping when... All selected Shipping Groups are in the cart Any se…" at bounding box center [784, 283] width 539 height 469
click at [1012, 74] on button "button" at bounding box center [1010, 76] width 4 height 4
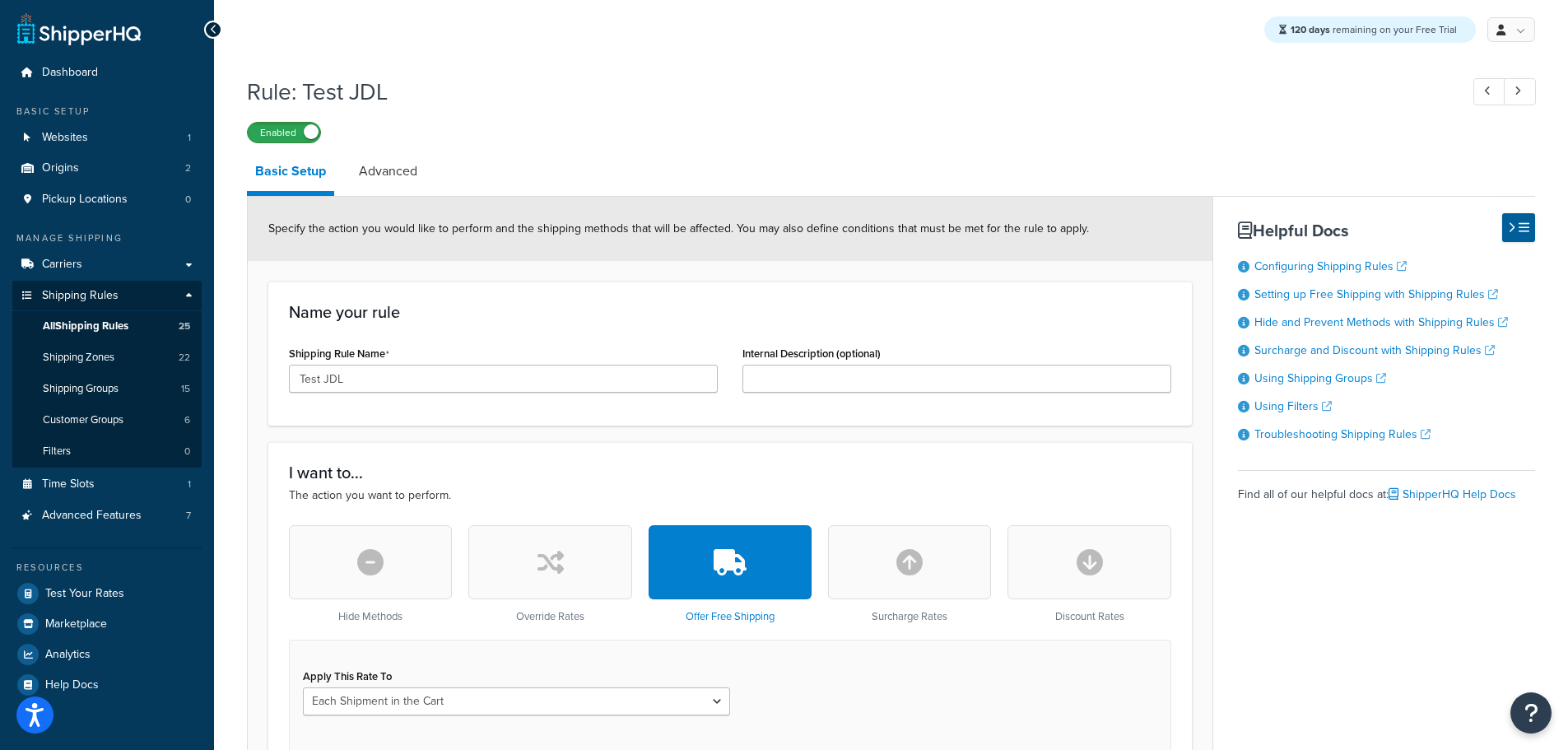
click at [298, 135] on label "Enabled" at bounding box center [284, 133] width 72 height 20
click at [106, 330] on span "All Shipping Rules" at bounding box center [86, 327] width 86 height 14
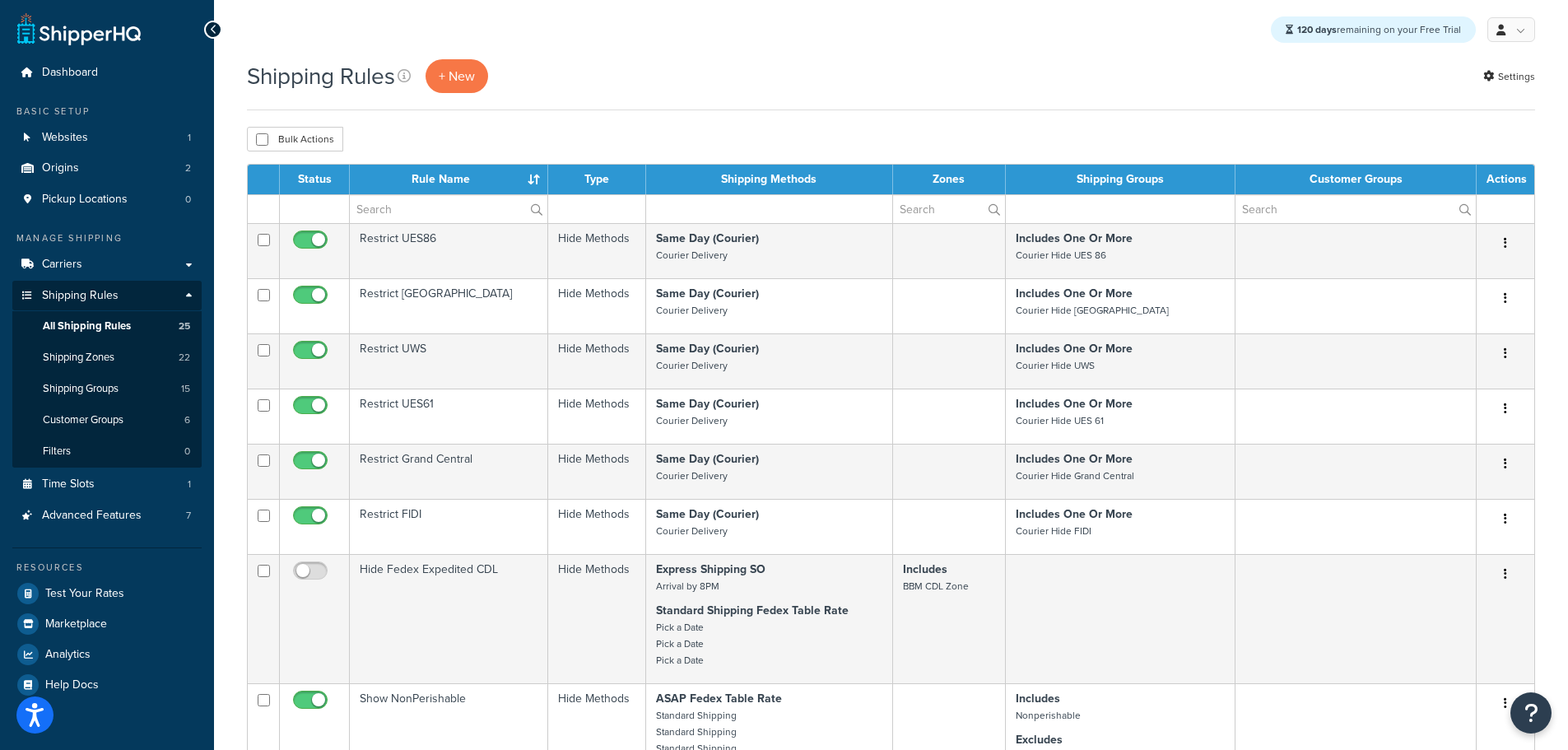
select select "25"
